Goal: Task Accomplishment & Management: Manage account settings

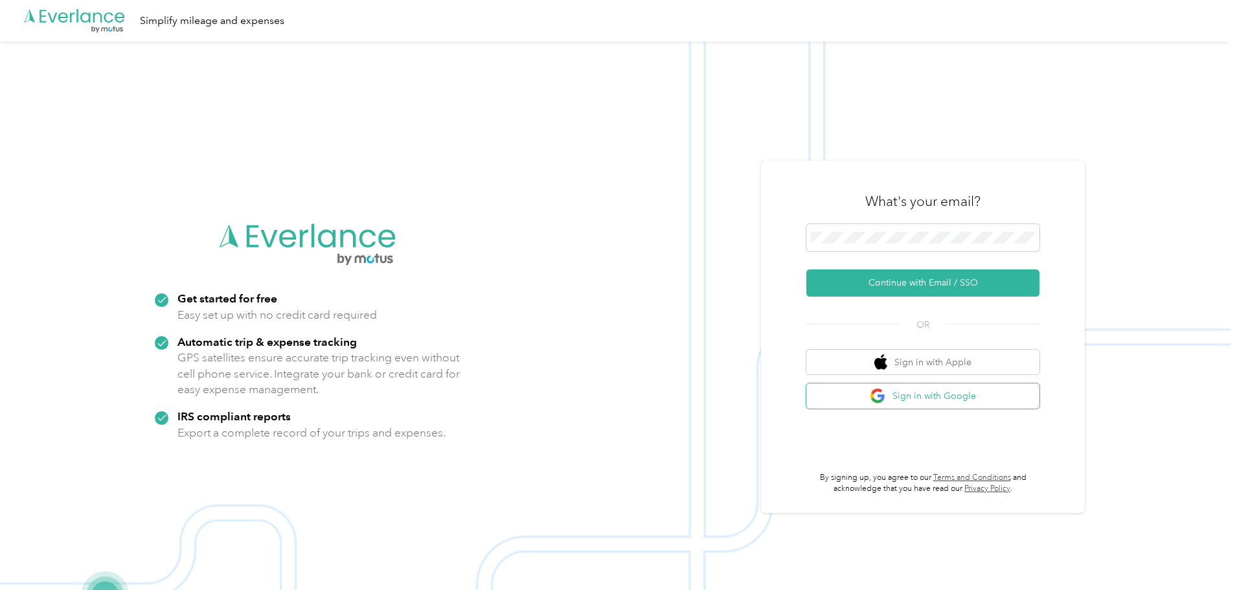
click at [938, 397] on button "Sign in with Google" at bounding box center [922, 395] width 233 height 25
click at [920, 282] on button "Continue with Email / SSO" at bounding box center [922, 282] width 233 height 27
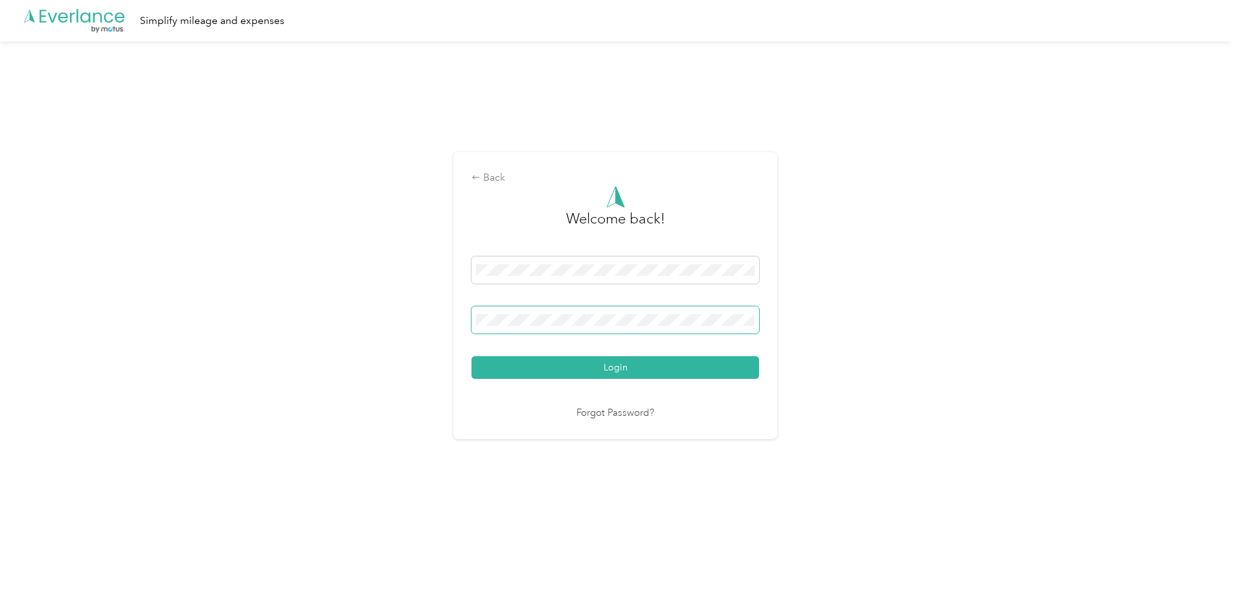
click at [472, 356] on button "Login" at bounding box center [616, 367] width 288 height 23
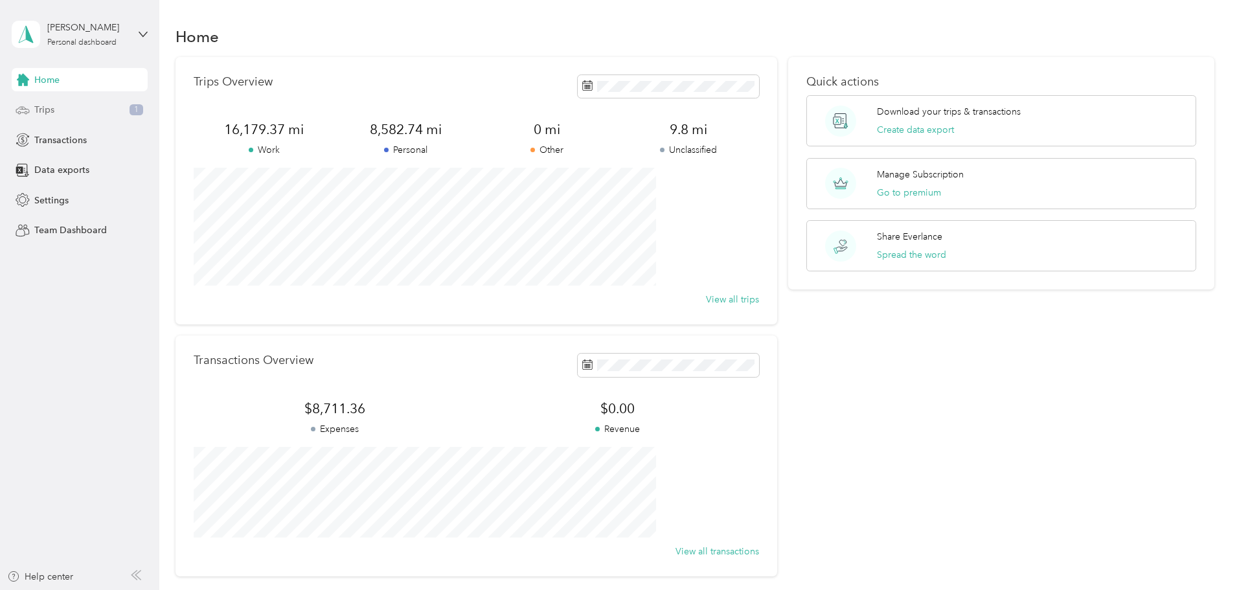
click at [67, 106] on div "Trips 1" at bounding box center [80, 109] width 136 height 23
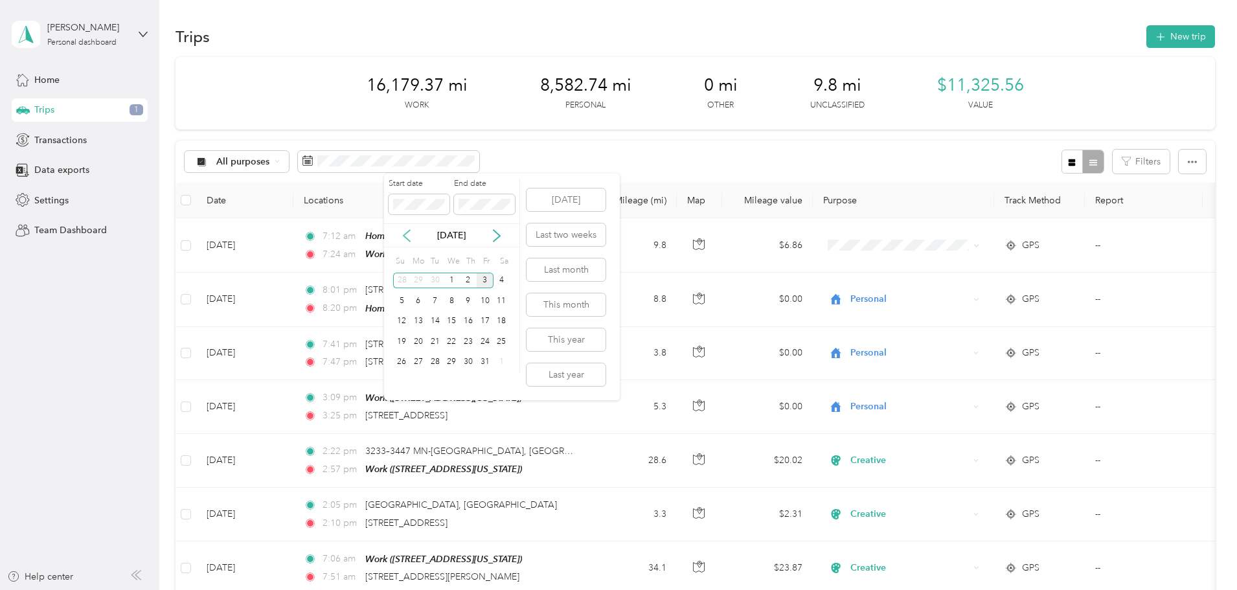
click at [404, 234] on icon at bounding box center [406, 235] width 13 height 13
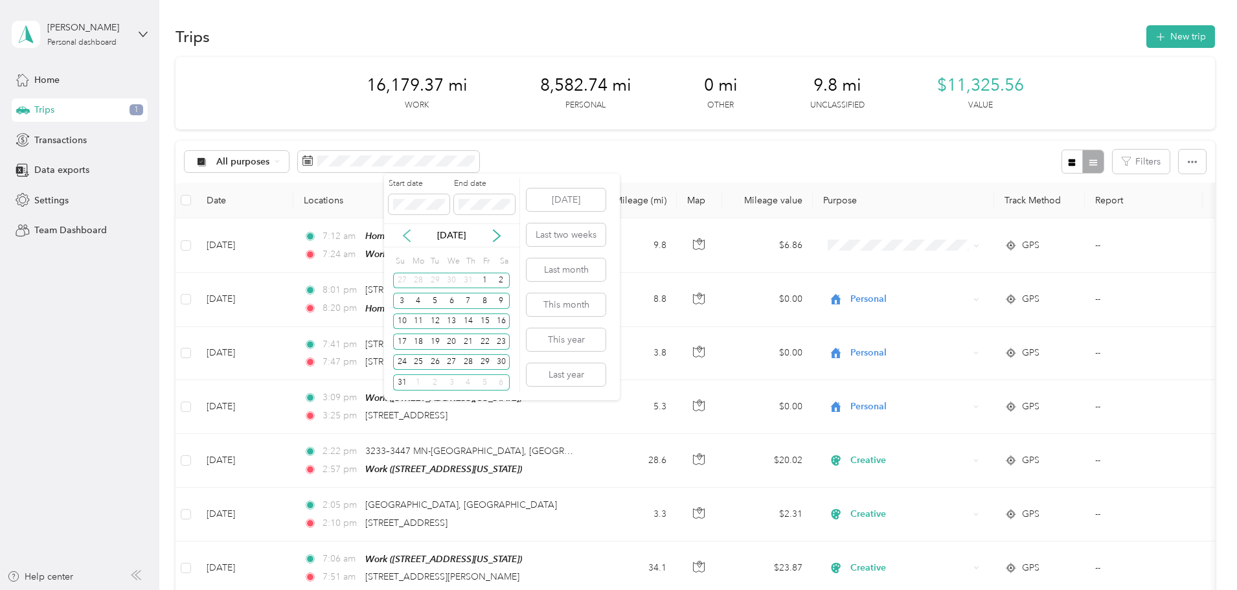
click at [404, 234] on icon at bounding box center [406, 235] width 13 height 13
click at [461, 360] on div "31" at bounding box center [468, 362] width 17 height 16
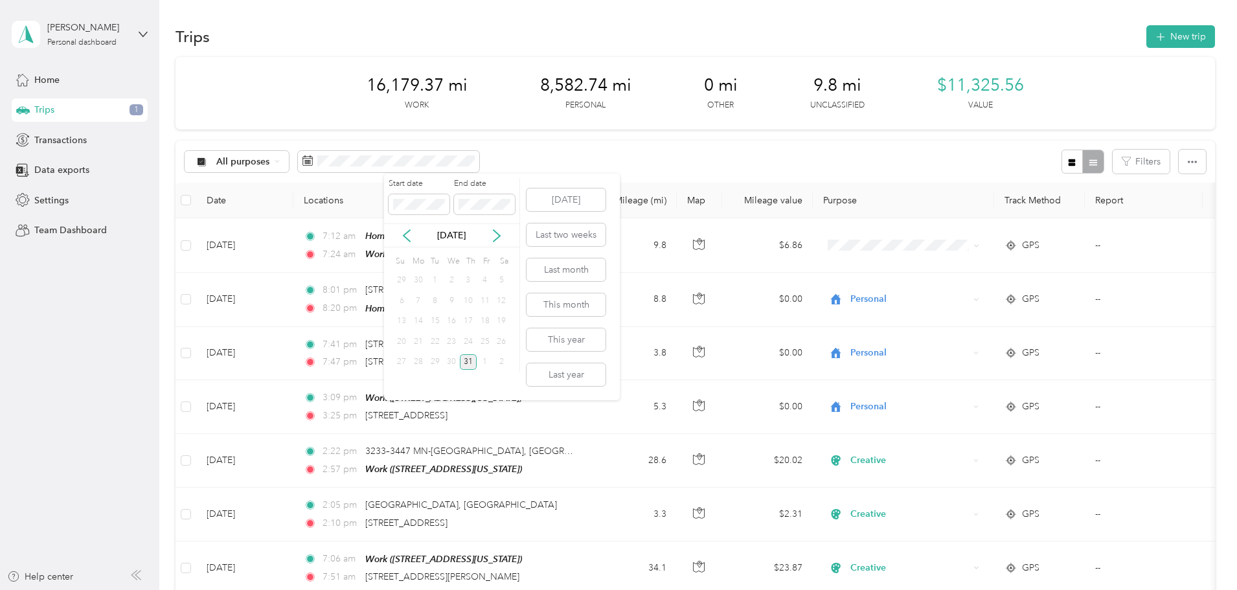
click at [461, 360] on div "31" at bounding box center [468, 362] width 17 height 16
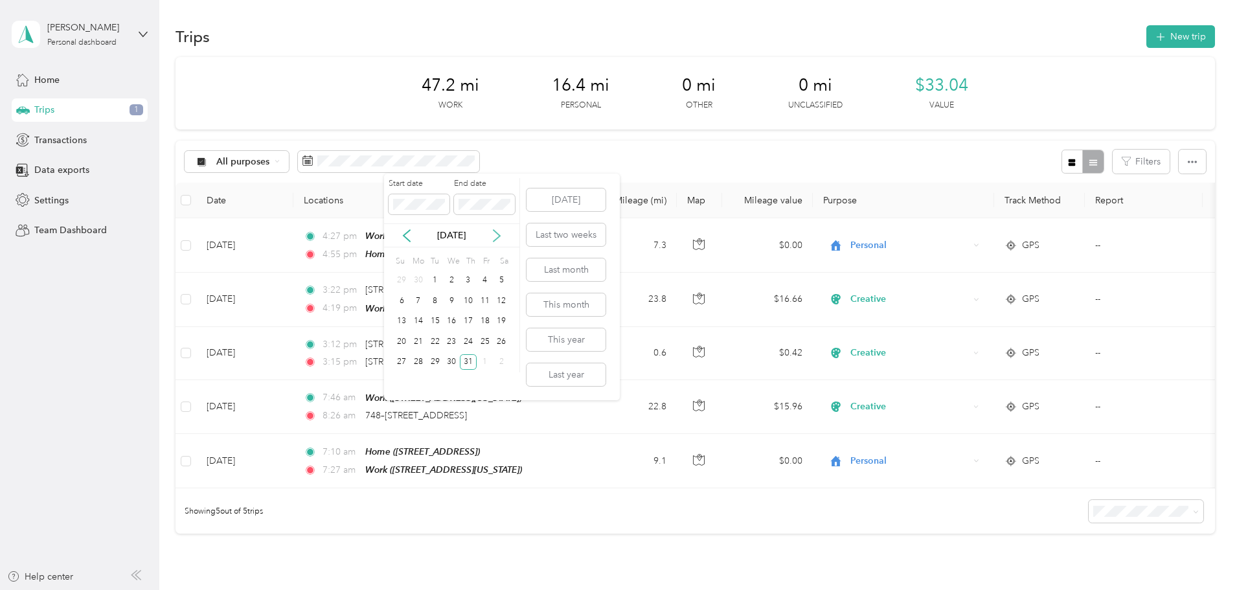
click at [496, 236] on icon at bounding box center [496, 235] width 13 height 13
click at [460, 361] on div "24 25 26 27 28 29 30" at bounding box center [451, 362] width 117 height 21
click at [460, 362] on div "28" at bounding box center [468, 362] width 17 height 16
click at [492, 237] on icon at bounding box center [496, 235] width 13 height 13
click at [452, 278] on div "3" at bounding box center [451, 281] width 17 height 16
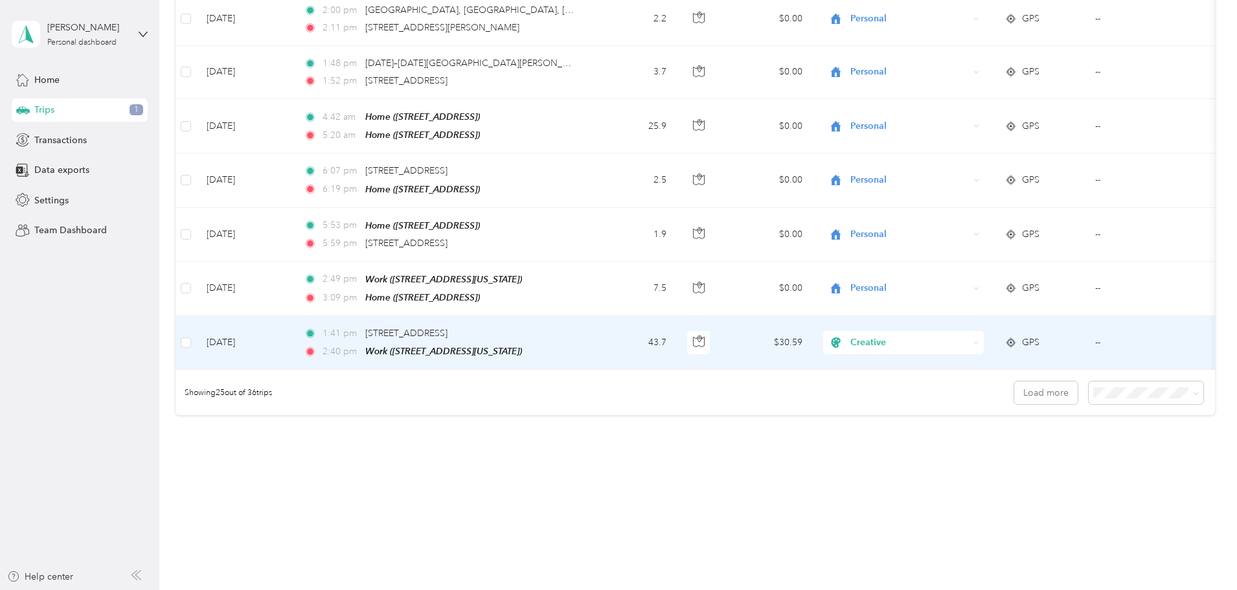
scroll to position [1195, 0]
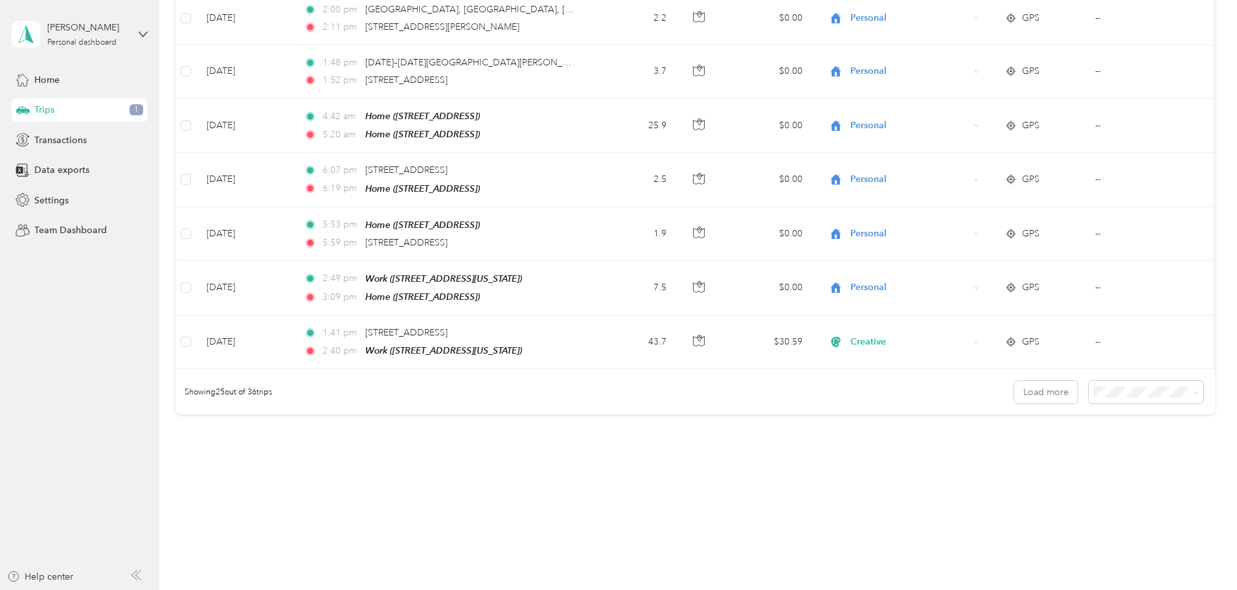
click at [1036, 440] on li "50 per load" at bounding box center [1057, 435] width 115 height 23
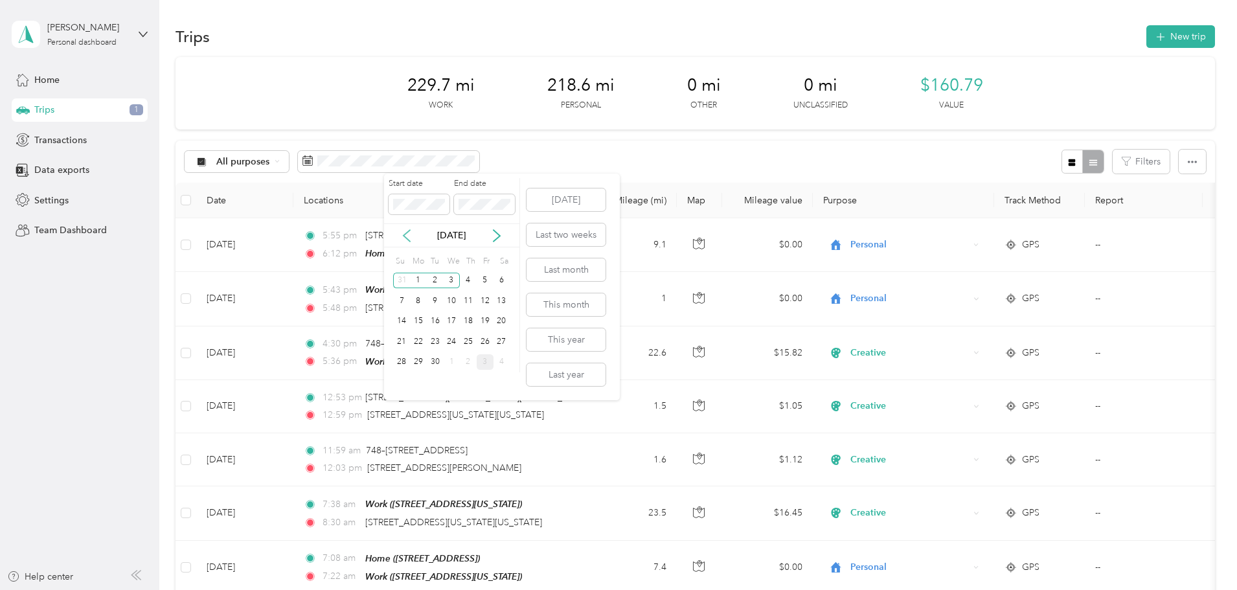
click at [404, 237] on icon at bounding box center [406, 235] width 13 height 13
click at [491, 234] on icon at bounding box center [496, 235] width 13 height 13
click at [420, 342] on div "18" at bounding box center [418, 342] width 17 height 16
click at [499, 242] on div "[DATE]" at bounding box center [451, 236] width 135 height 14
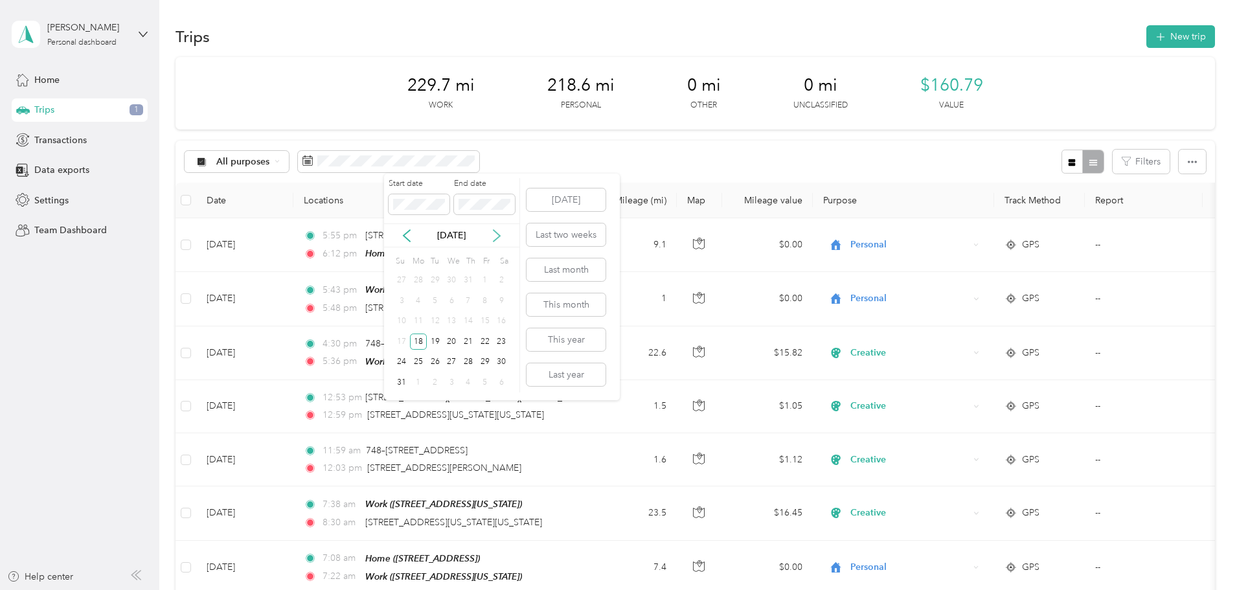
click at [497, 237] on icon at bounding box center [496, 235] width 13 height 13
click at [450, 282] on div "3" at bounding box center [451, 281] width 17 height 16
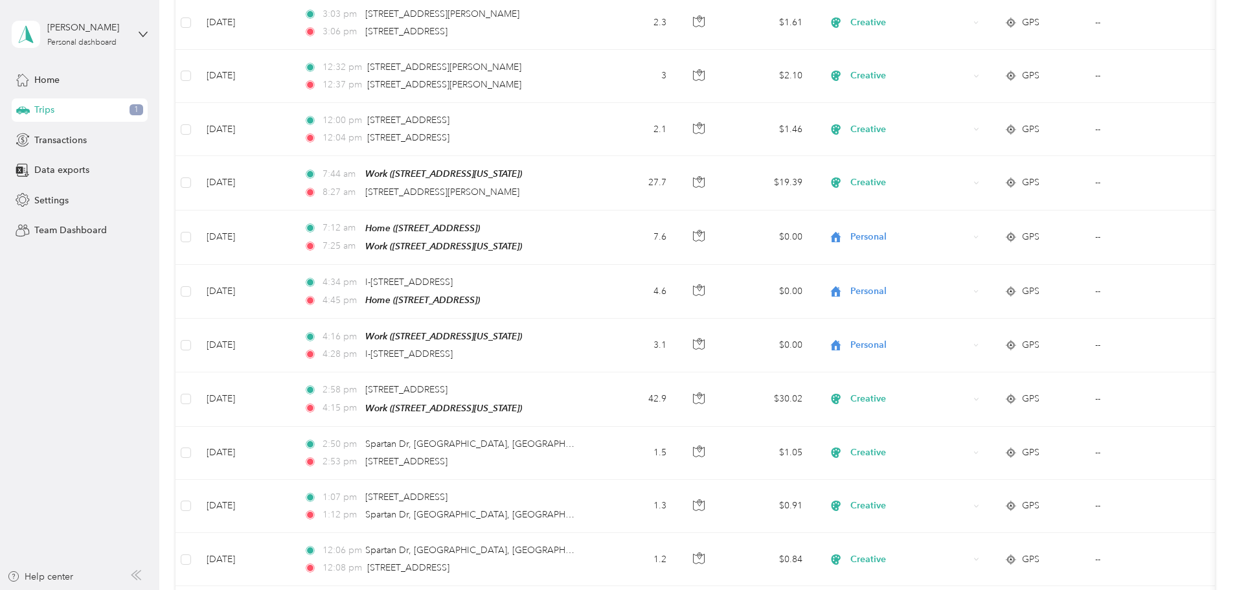
scroll to position [2526, 0]
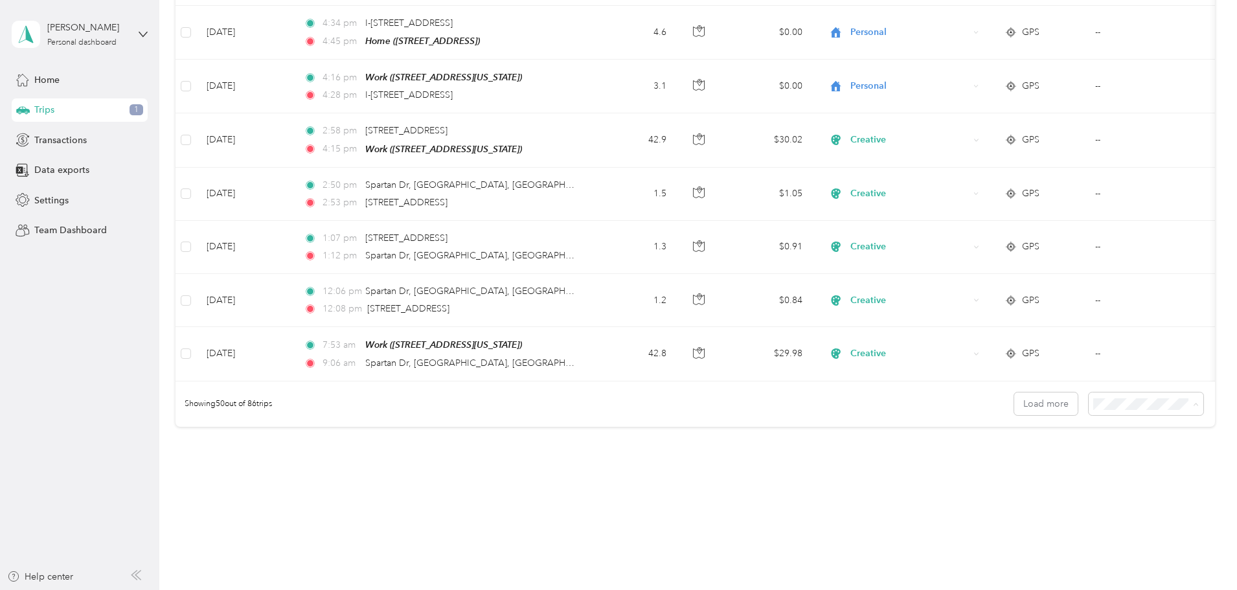
click at [1026, 461] on div "100 per load" at bounding box center [1057, 458] width 97 height 14
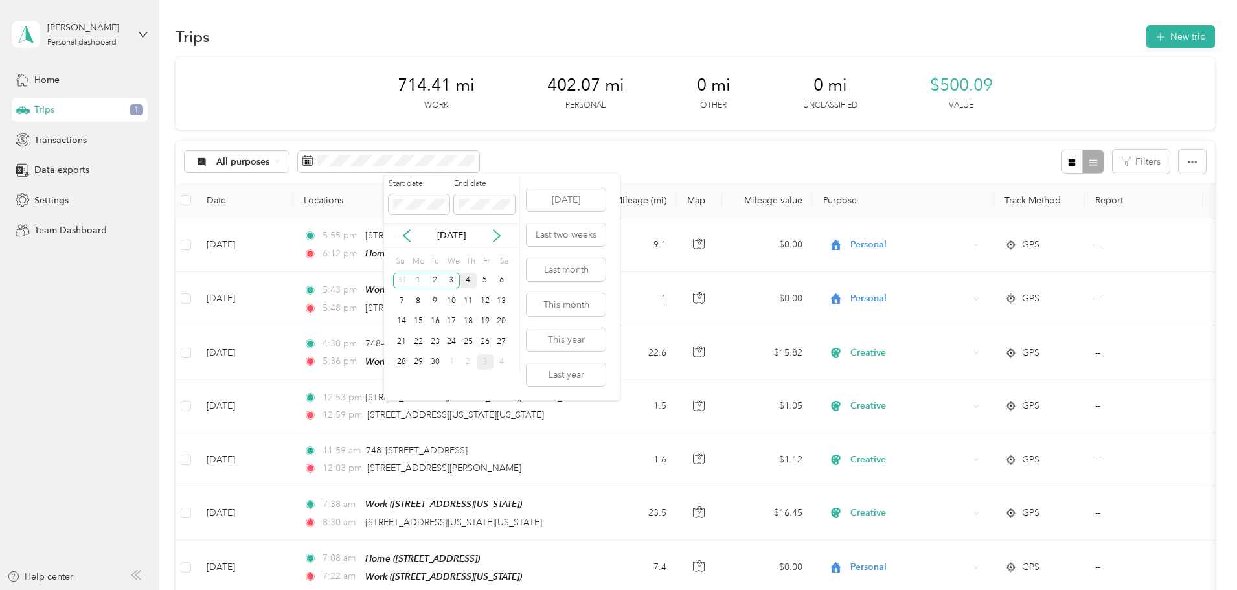
click at [469, 282] on div "4" at bounding box center [468, 281] width 17 height 16
click at [438, 346] on div "23" at bounding box center [435, 342] width 17 height 16
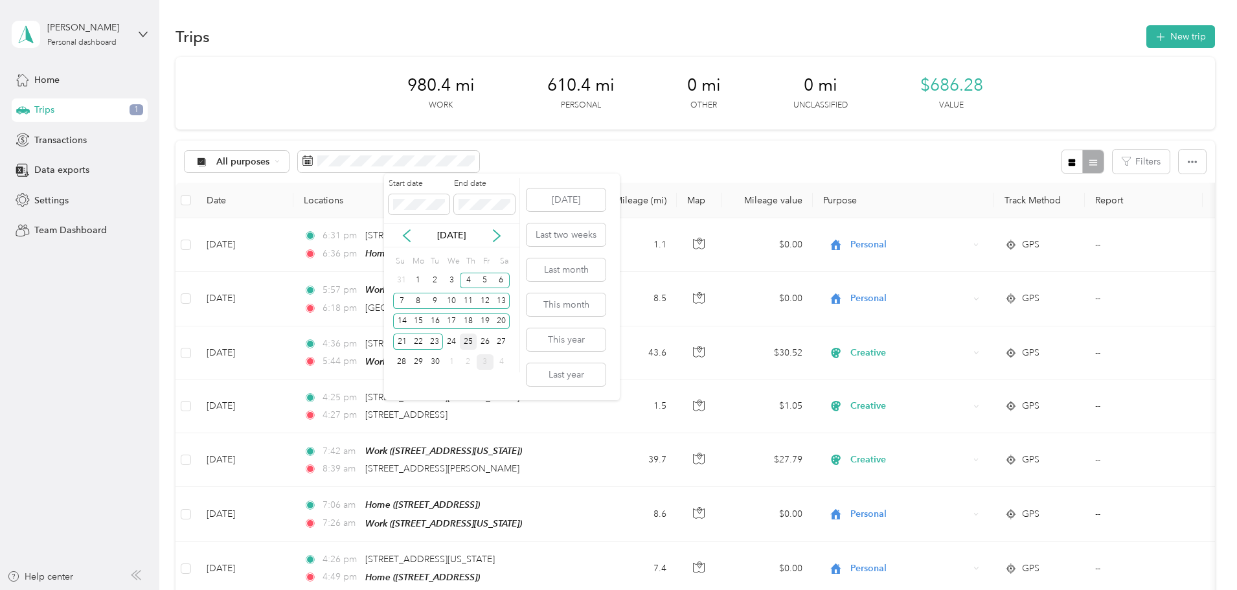
click at [468, 340] on div "25" at bounding box center [468, 342] width 17 height 16
click at [503, 233] on icon at bounding box center [496, 235] width 13 height 13
click at [472, 282] on div "2" at bounding box center [468, 281] width 17 height 16
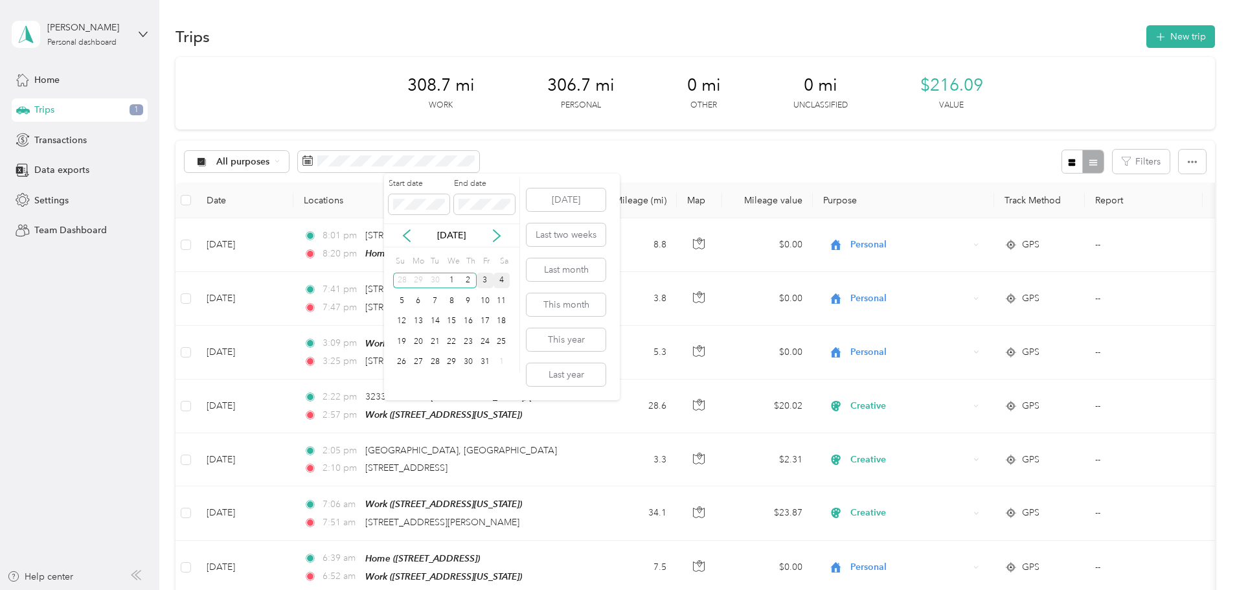
click at [494, 279] on div "4" at bounding box center [502, 281] width 17 height 16
click at [409, 235] on icon at bounding box center [406, 235] width 13 height 13
click at [409, 238] on icon at bounding box center [406, 235] width 13 height 13
click at [424, 303] on div "4" at bounding box center [418, 301] width 17 height 16
click at [444, 322] on div "13" at bounding box center [451, 322] width 17 height 16
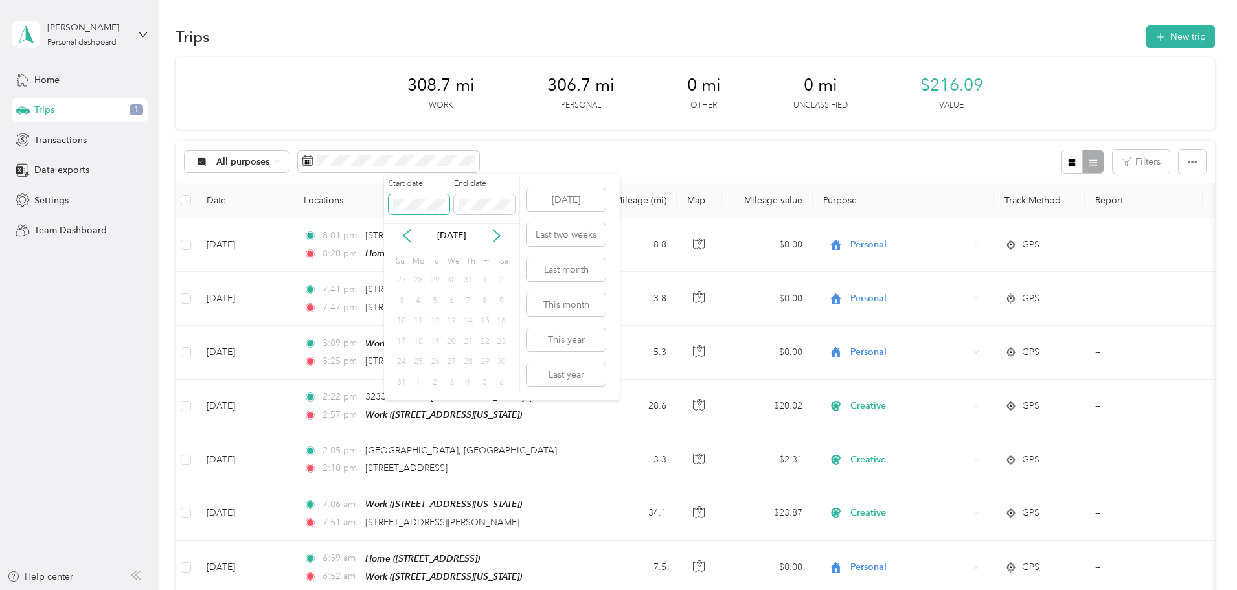
click at [389, 203] on span at bounding box center [419, 204] width 61 height 21
click at [490, 237] on icon at bounding box center [496, 235] width 13 height 13
click at [407, 234] on icon at bounding box center [406, 235] width 13 height 13
click at [462, 299] on div "7" at bounding box center [468, 301] width 17 height 16
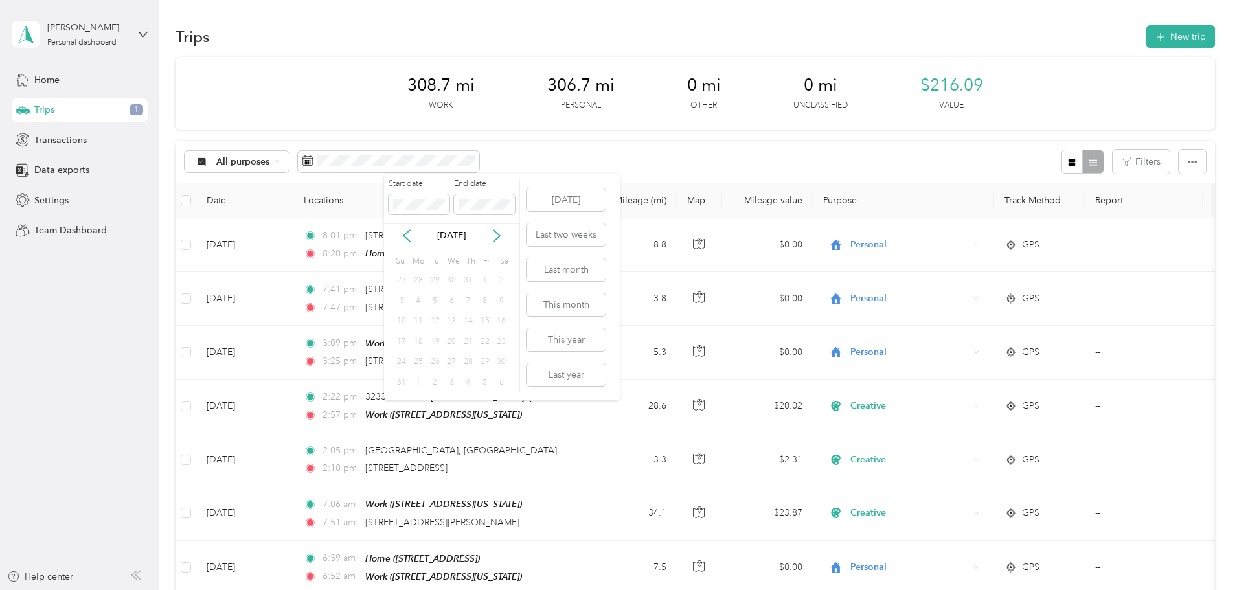
click at [520, 184] on div "Start date End date [DATE] Su Mo Tu We Th Fr Sa 27 28 29 30 31 1 2 3 4 5 6 7 8 …" at bounding box center [502, 287] width 236 height 227
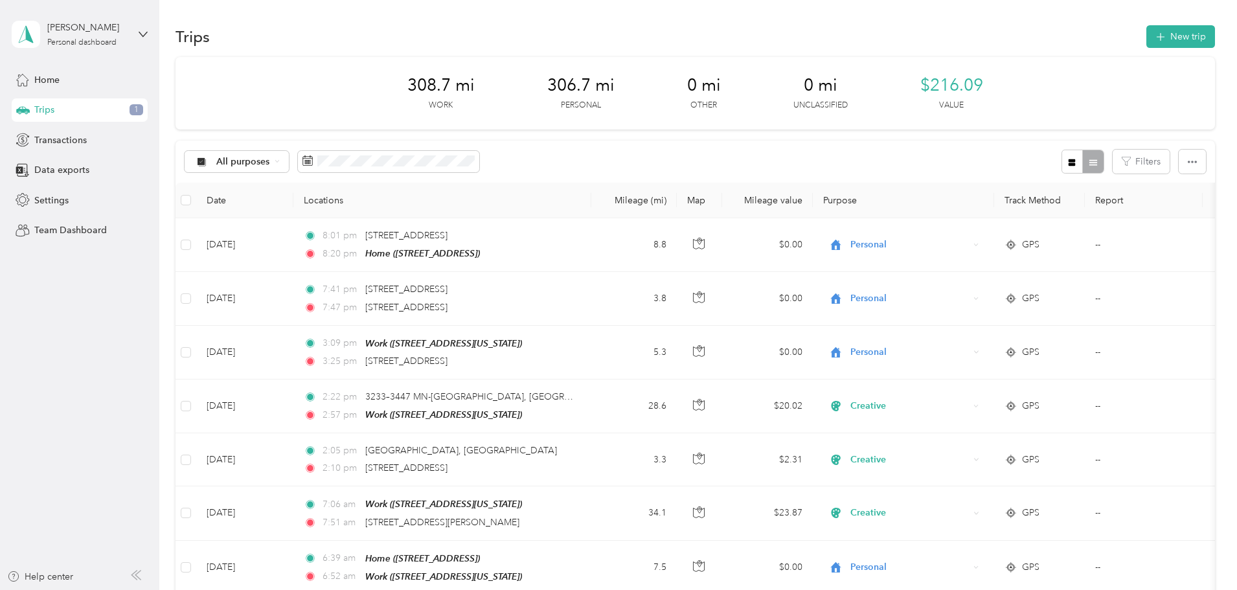
click at [597, 172] on body "[PERSON_NAME] Personal dashboard Home Trips 1 Transactions Data exports Setting…" at bounding box center [615, 295] width 1231 height 590
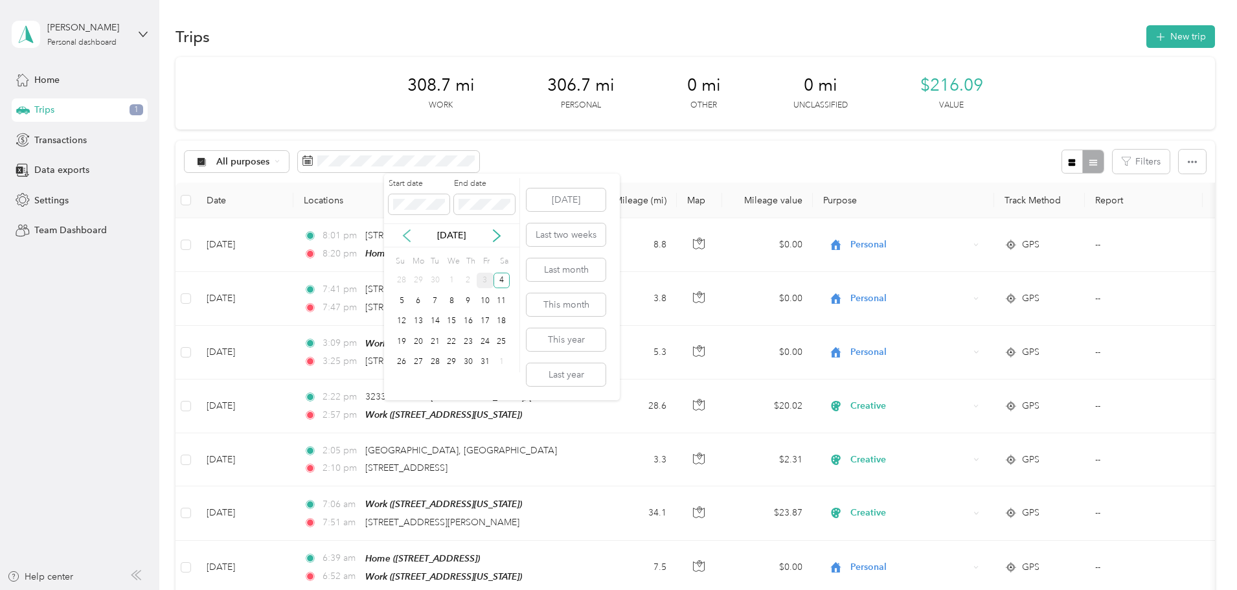
click at [404, 229] on icon at bounding box center [406, 235] width 13 height 13
click at [408, 236] on icon at bounding box center [406, 235] width 13 height 13
click at [497, 238] on icon at bounding box center [497, 236] width 6 height 12
click at [499, 281] on div "4" at bounding box center [502, 281] width 17 height 16
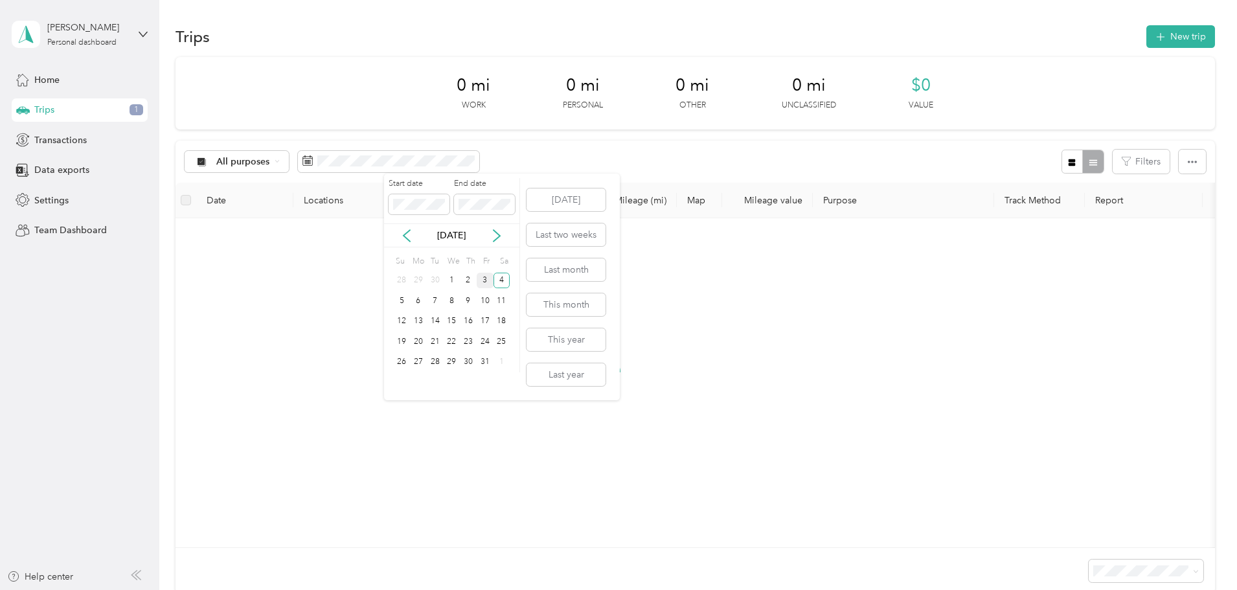
click at [413, 232] on div "[DATE]" at bounding box center [451, 236] width 135 height 14
click at [409, 237] on icon at bounding box center [406, 235] width 13 height 13
click at [421, 301] on div "4" at bounding box center [418, 301] width 17 height 16
click at [482, 306] on div "8" at bounding box center [485, 301] width 17 height 16
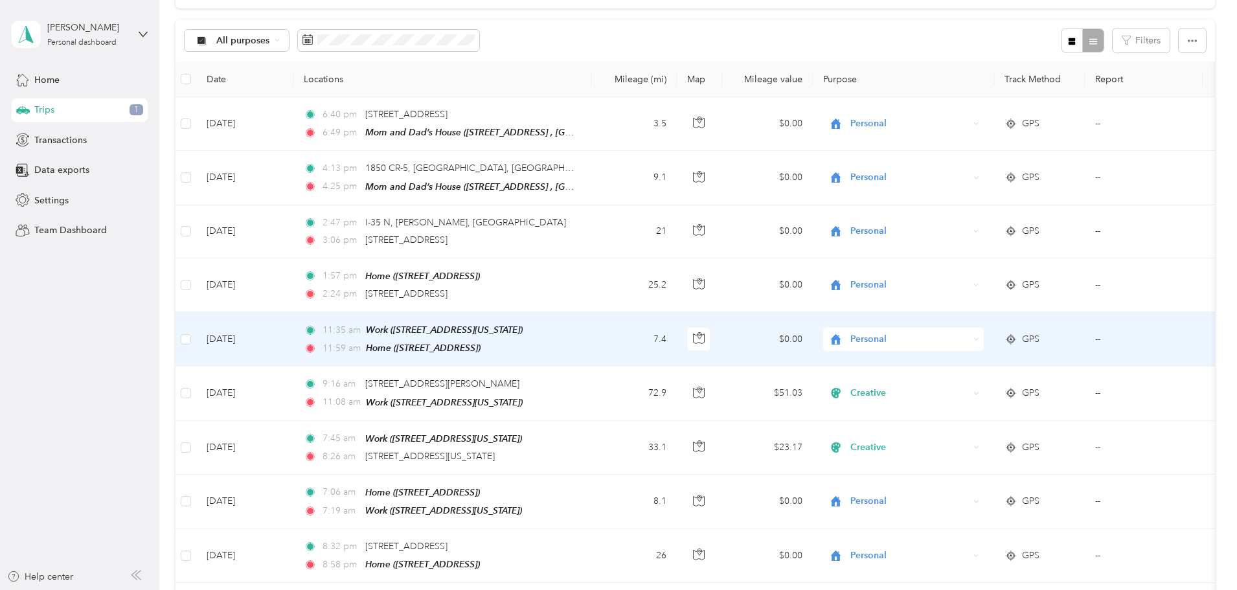
scroll to position [85, 0]
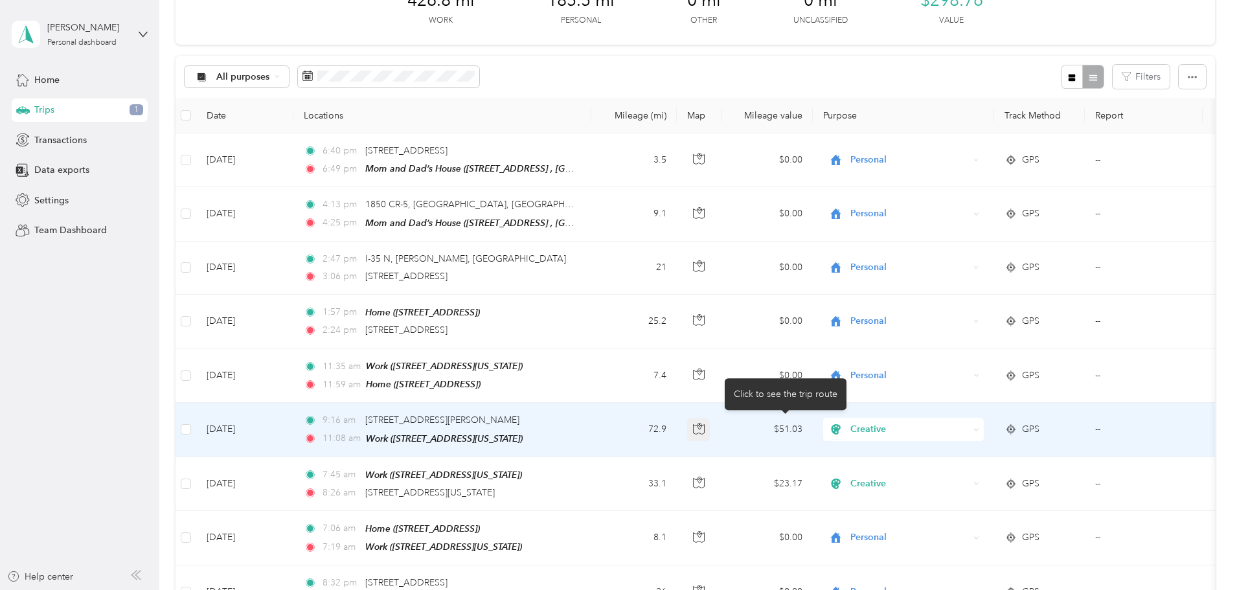
click at [705, 424] on icon "button" at bounding box center [699, 429] width 12 height 12
click at [677, 438] on td "72.9" at bounding box center [634, 430] width 86 height 54
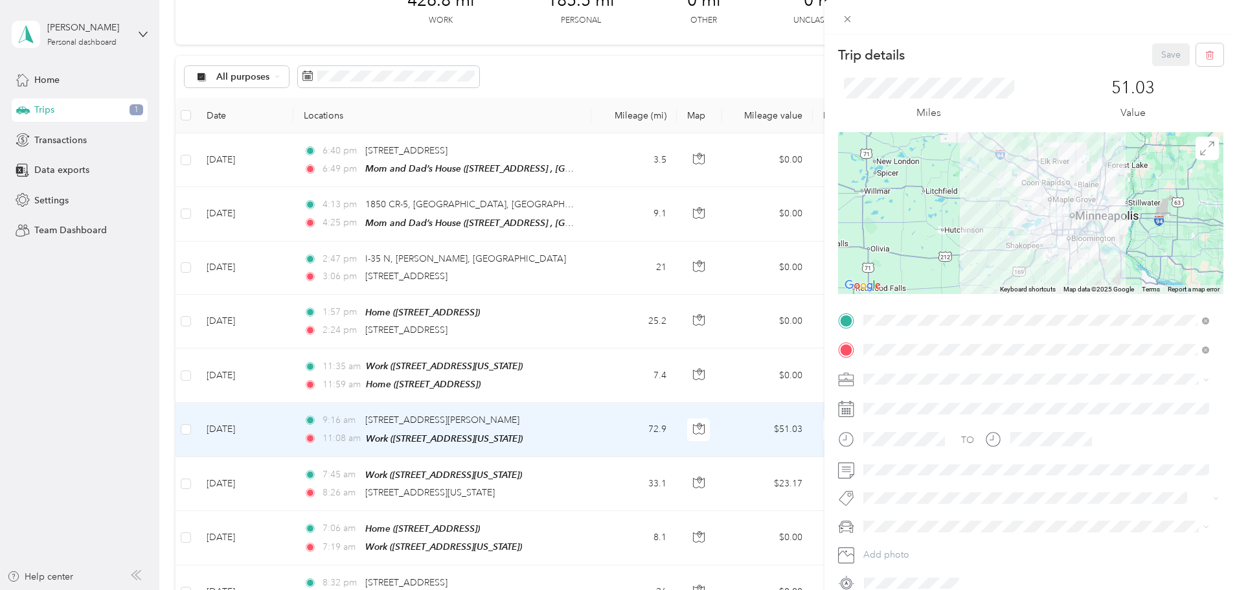
click at [841, 29] on div at bounding box center [1031, 17] width 413 height 34
click at [843, 20] on icon at bounding box center [847, 19] width 11 height 11
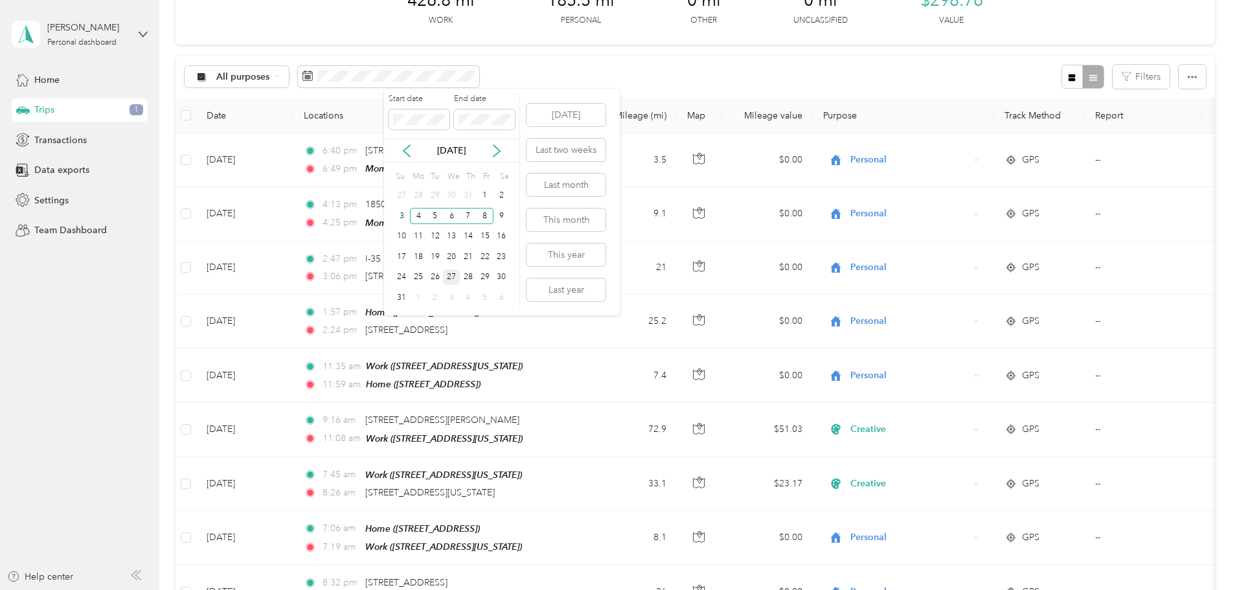
click at [449, 279] on div "27" at bounding box center [451, 277] width 17 height 16
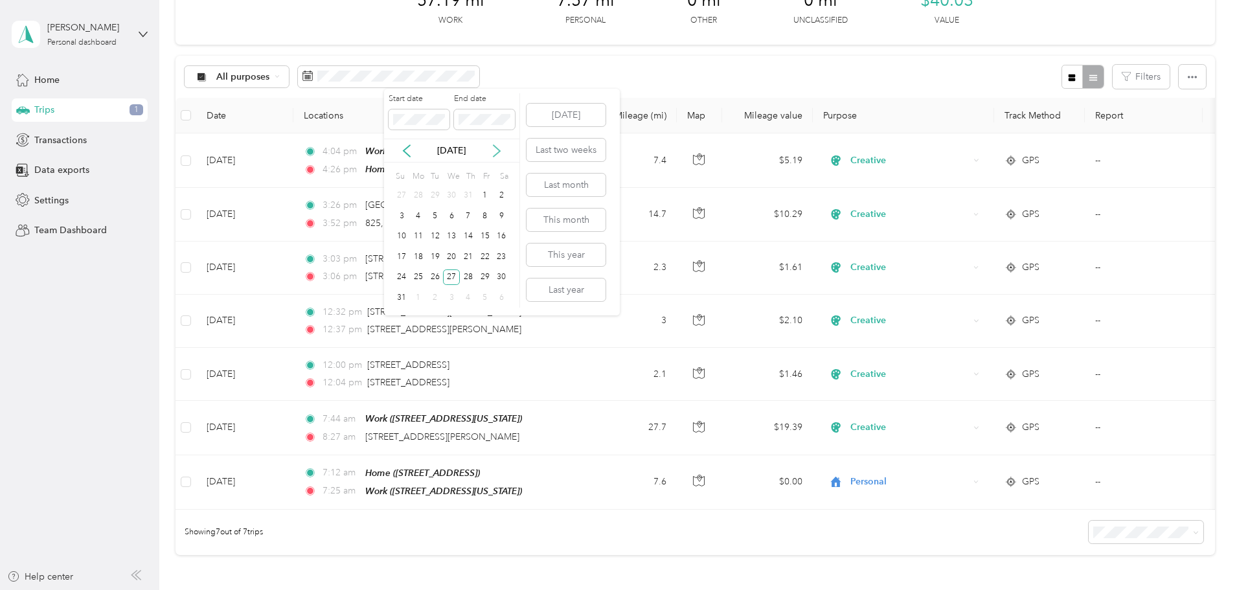
click at [494, 146] on icon at bounding box center [497, 151] width 6 height 12
click at [450, 255] on div "24" at bounding box center [451, 257] width 17 height 16
